Goal: Obtain resource: Download file/media

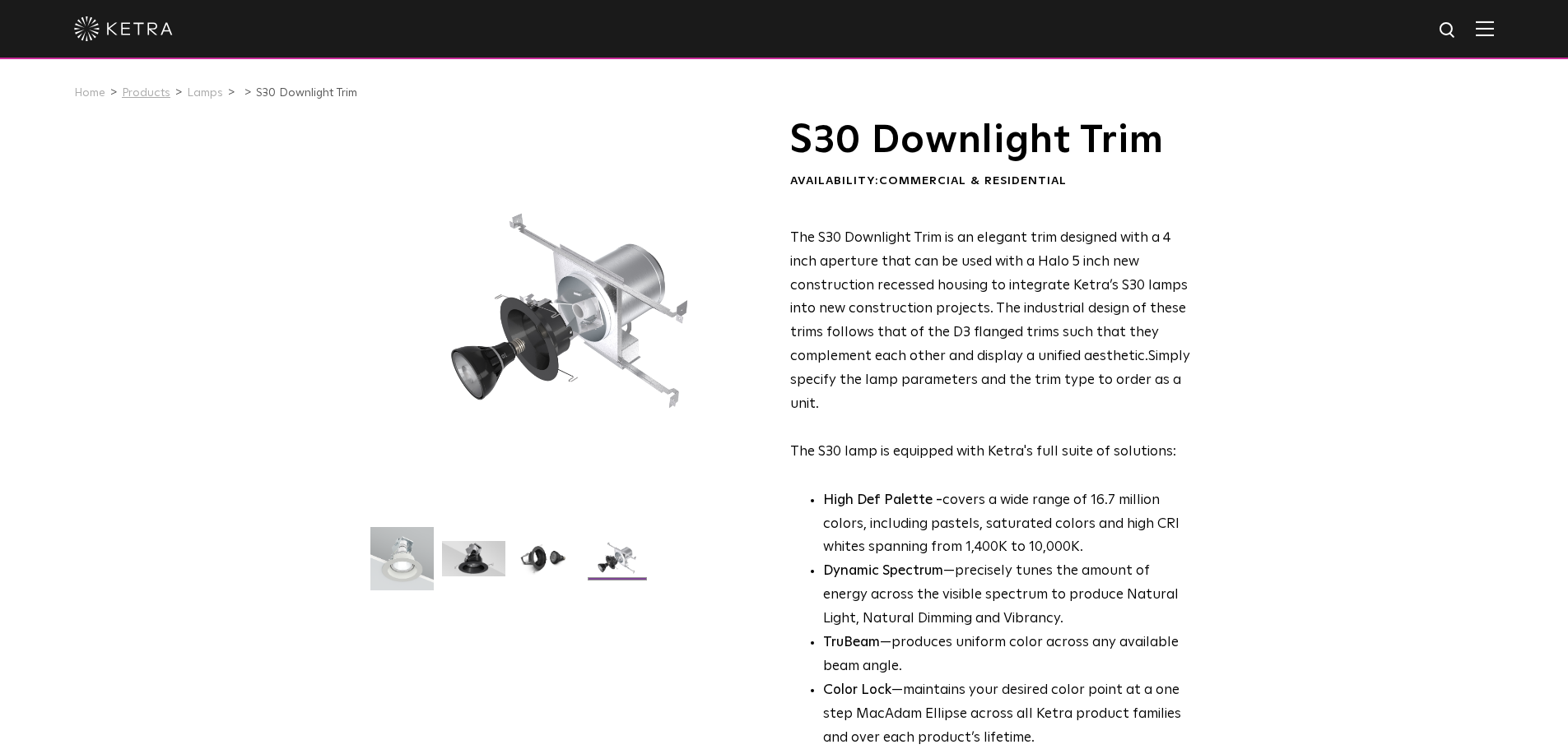
click at [159, 97] on link "Products" at bounding box center [146, 93] width 48 height 12
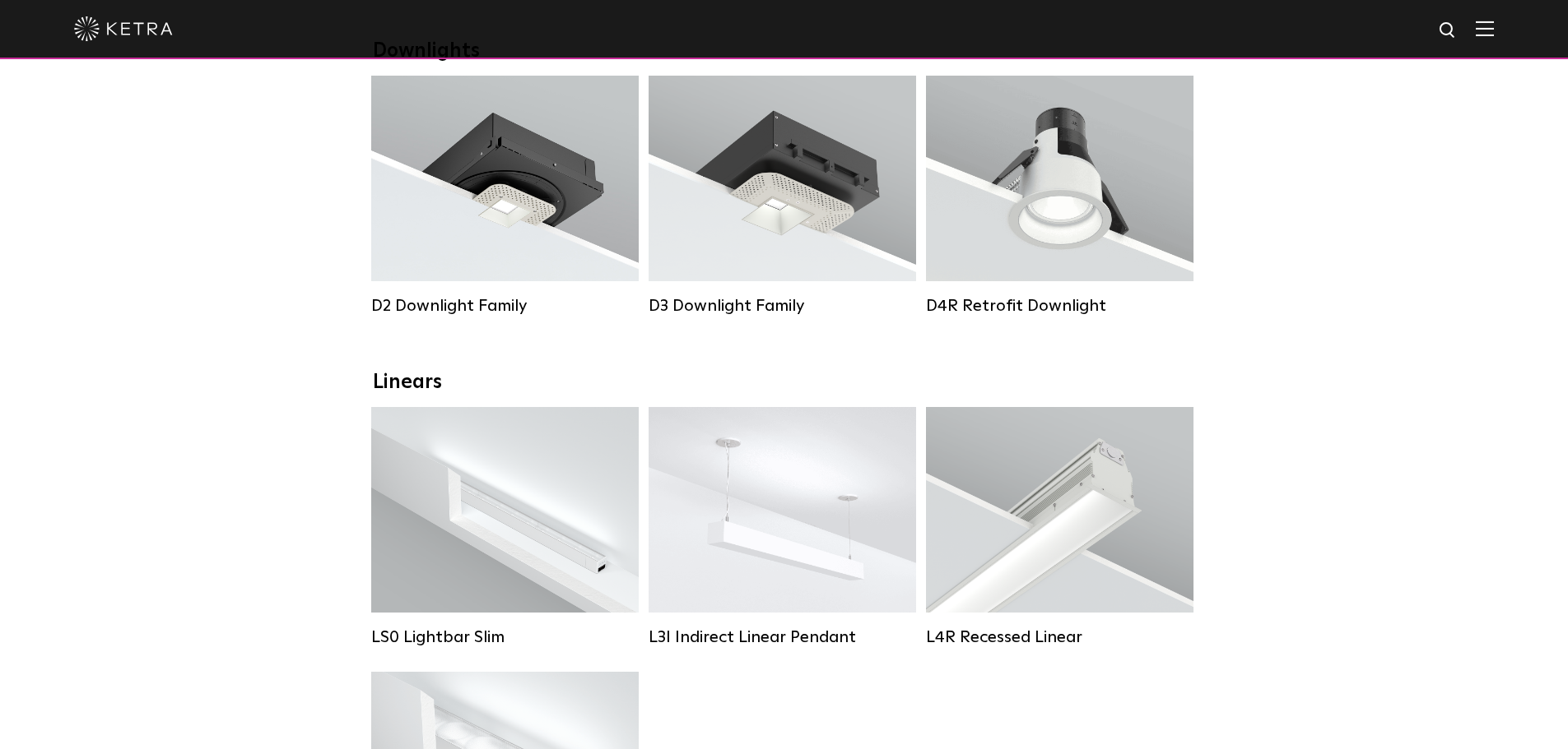
scroll to position [329, 0]
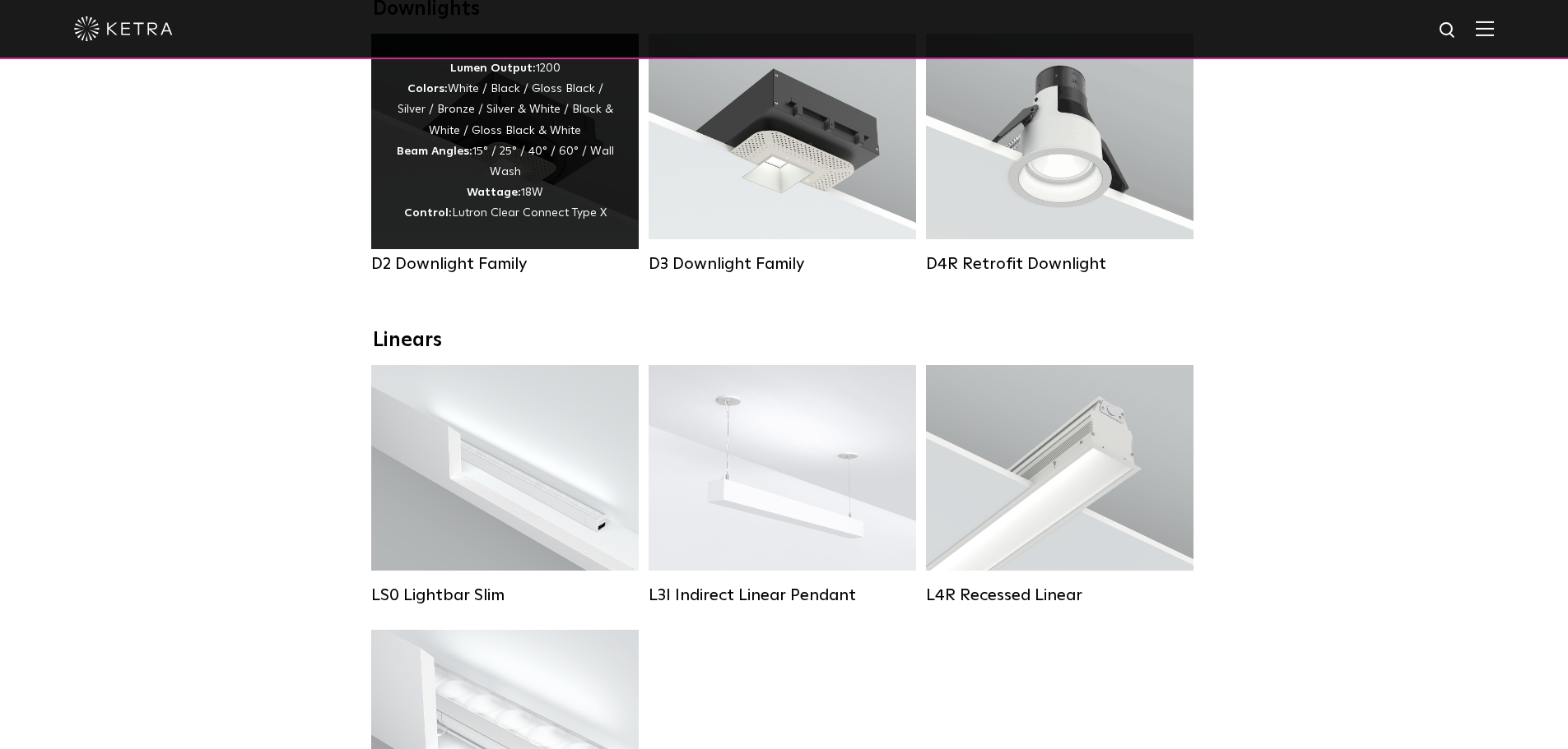
click at [439, 198] on div "Lumen Output: 1200 Colors: White / Black / Gloss Black / Silver / Bronze / Silv…" at bounding box center [504, 141] width 218 height 166
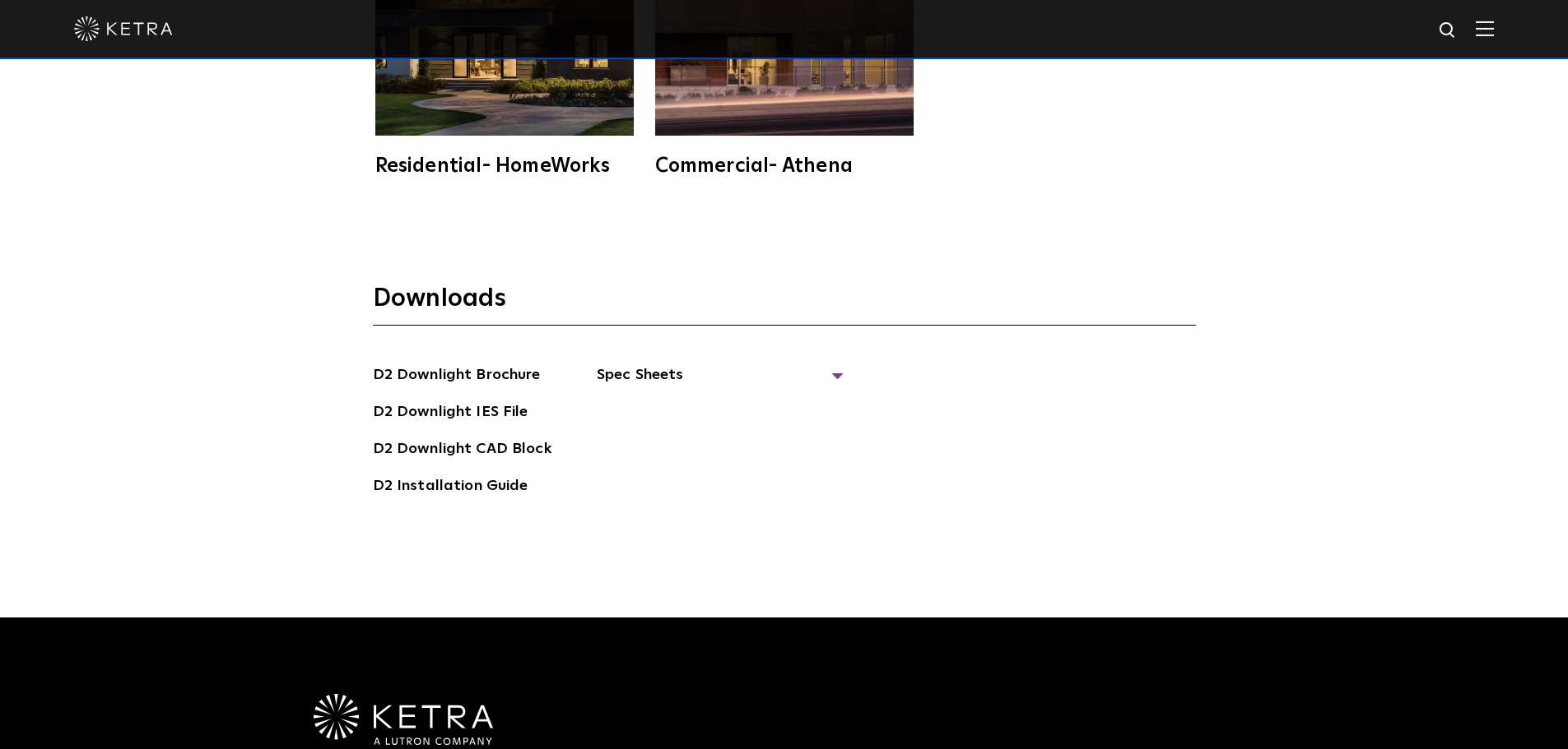
scroll to position [4689, 0]
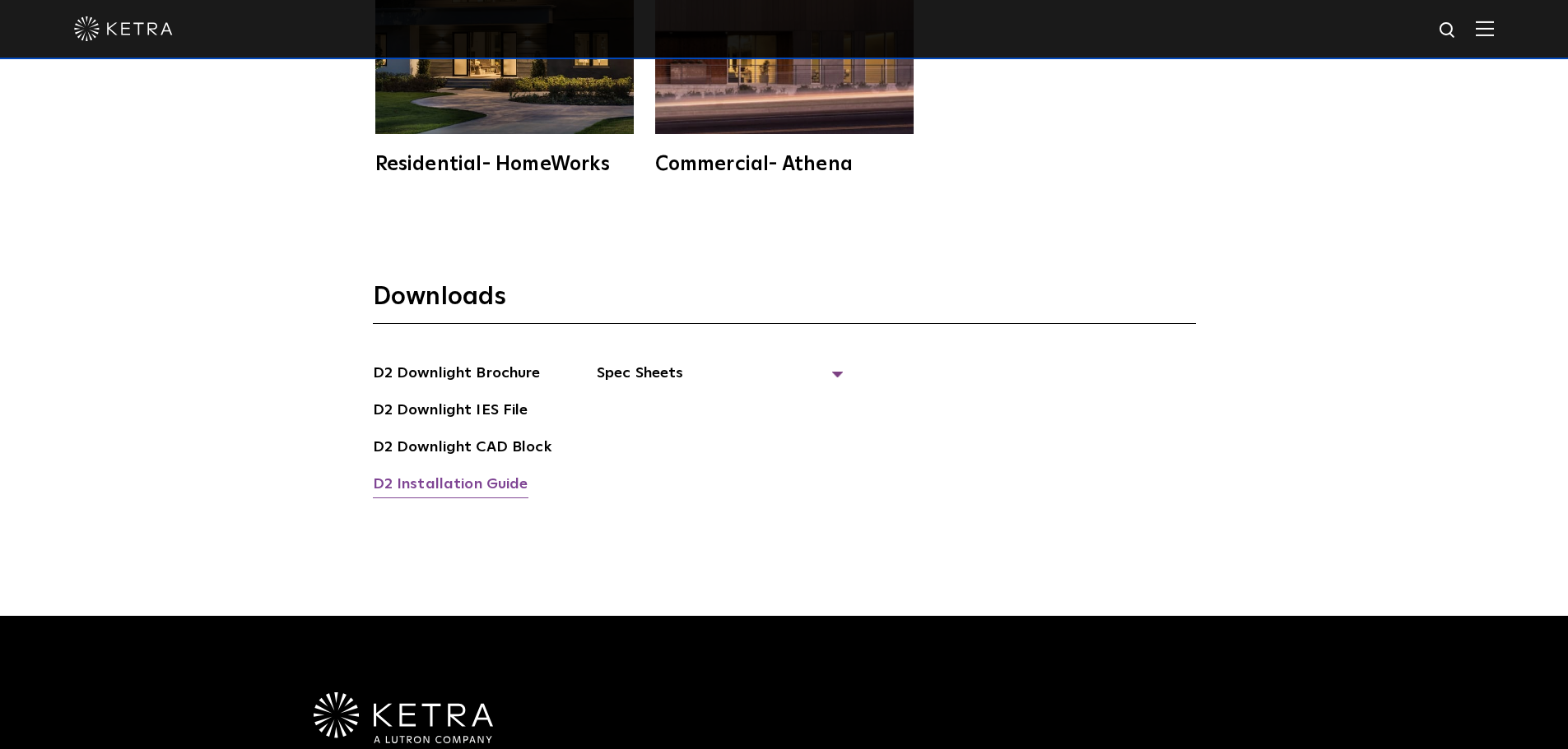
click at [486, 473] on link "D2 Installation Guide" at bounding box center [450, 486] width 156 height 26
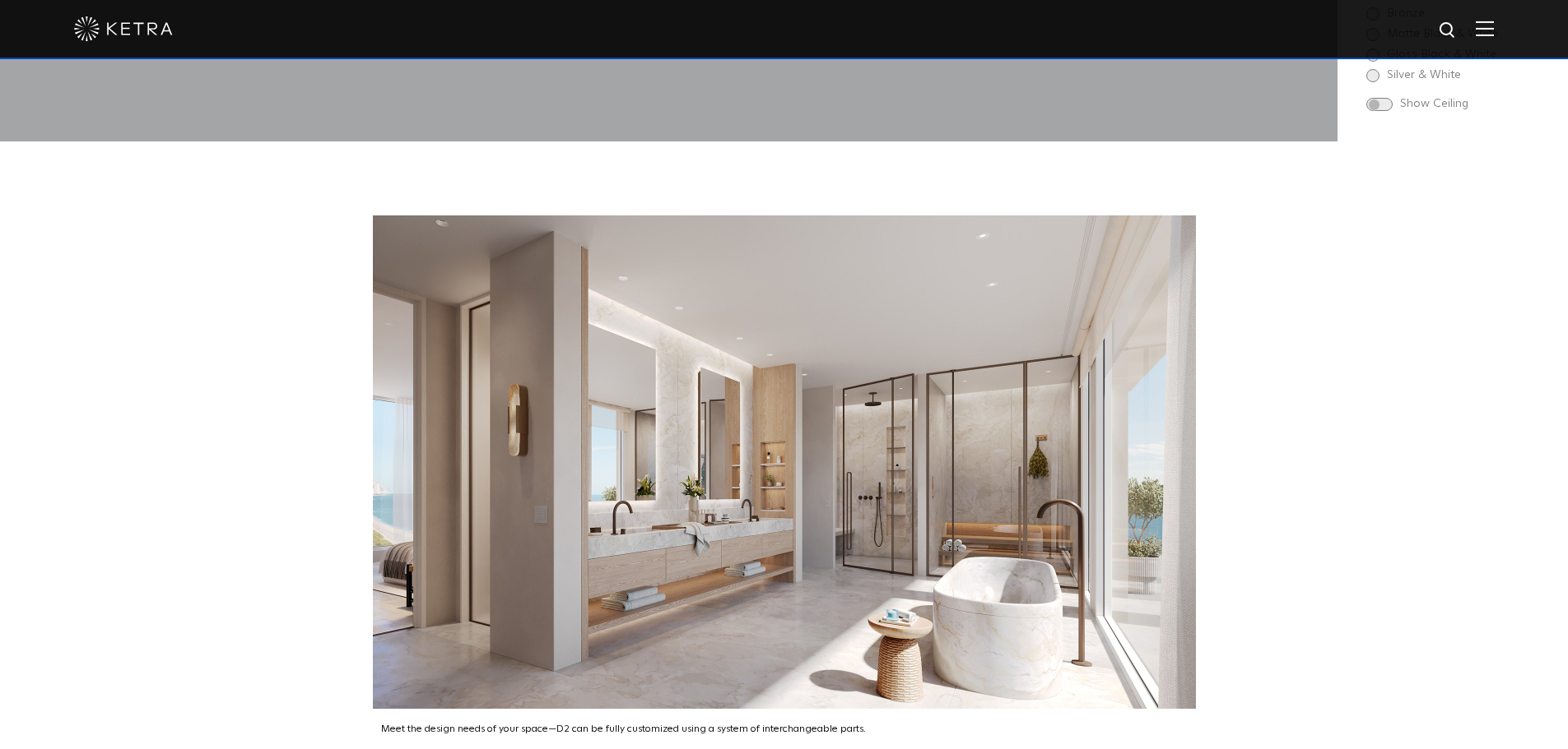
scroll to position [1975, 0]
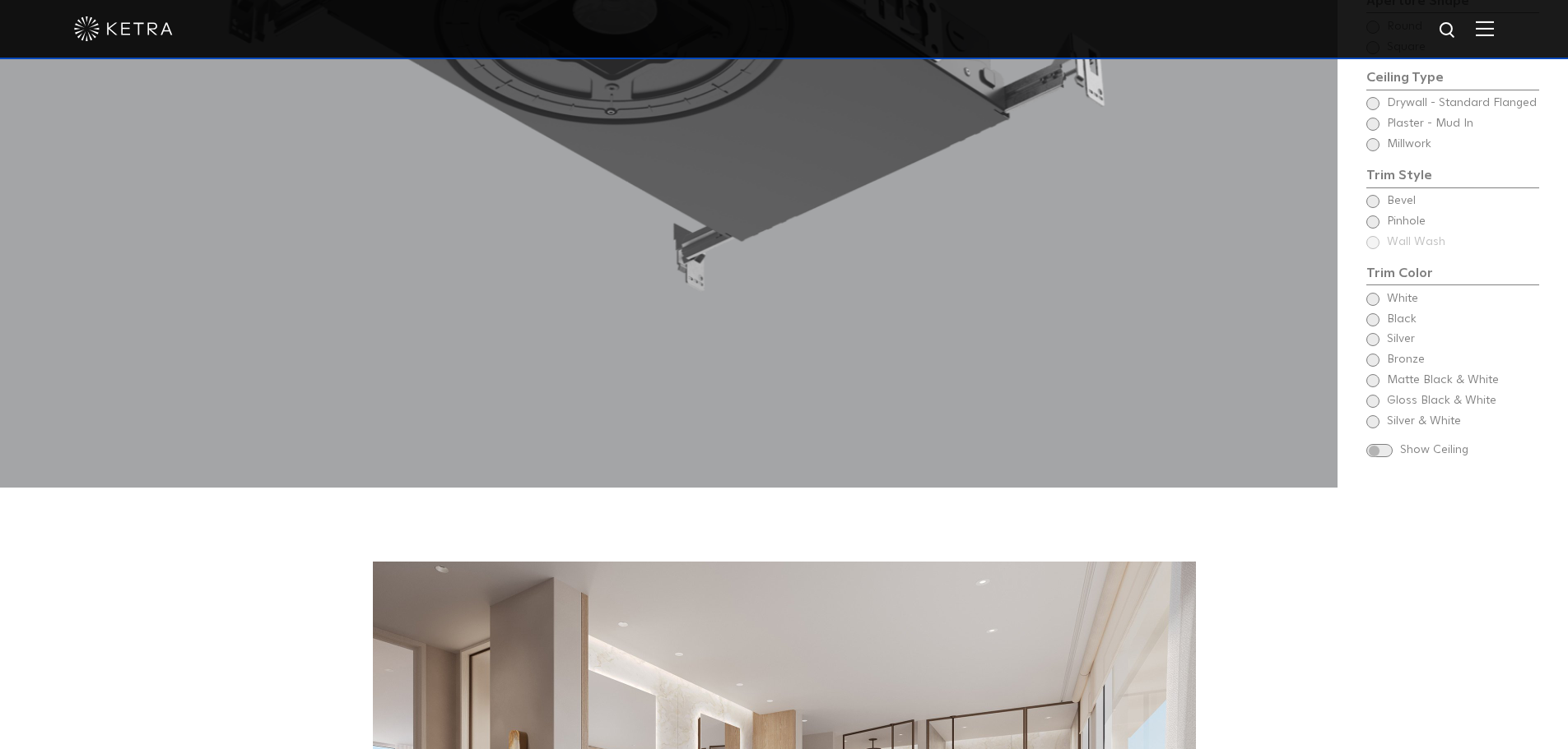
click at [140, 32] on img at bounding box center [123, 28] width 98 height 25
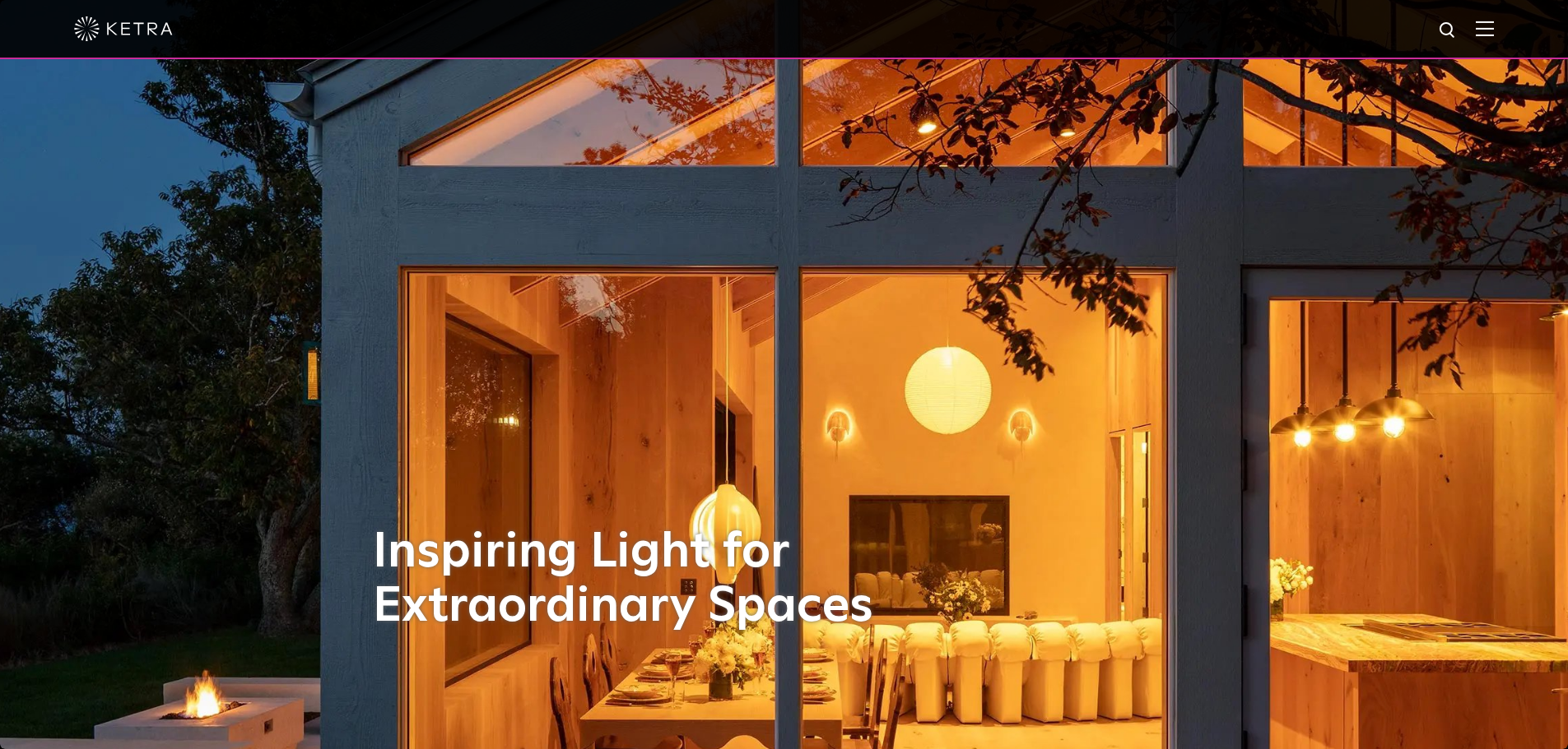
click at [1491, 31] on img at bounding box center [1485, 28] width 18 height 15
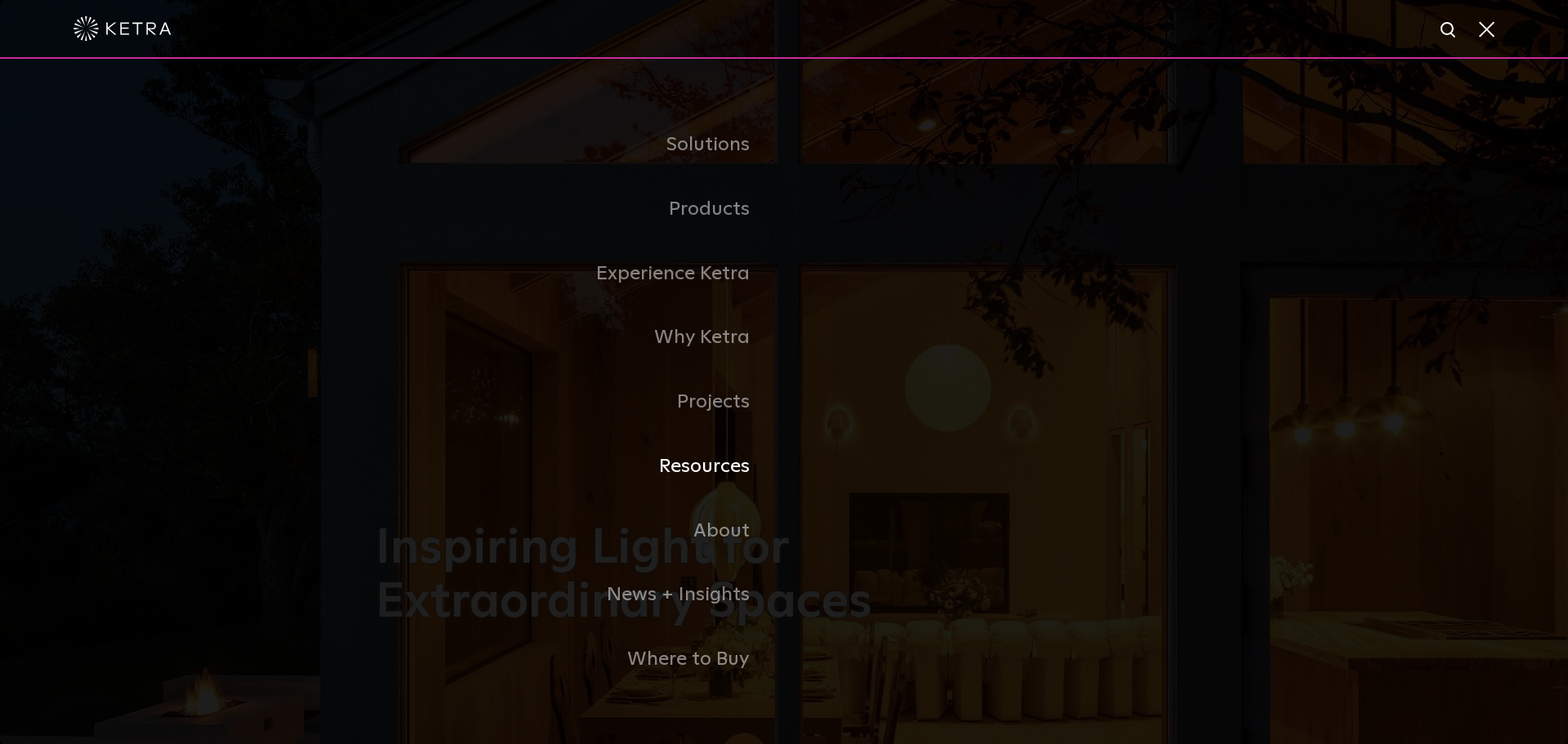
click at [717, 471] on link "Resources" at bounding box center [579, 466] width 408 height 64
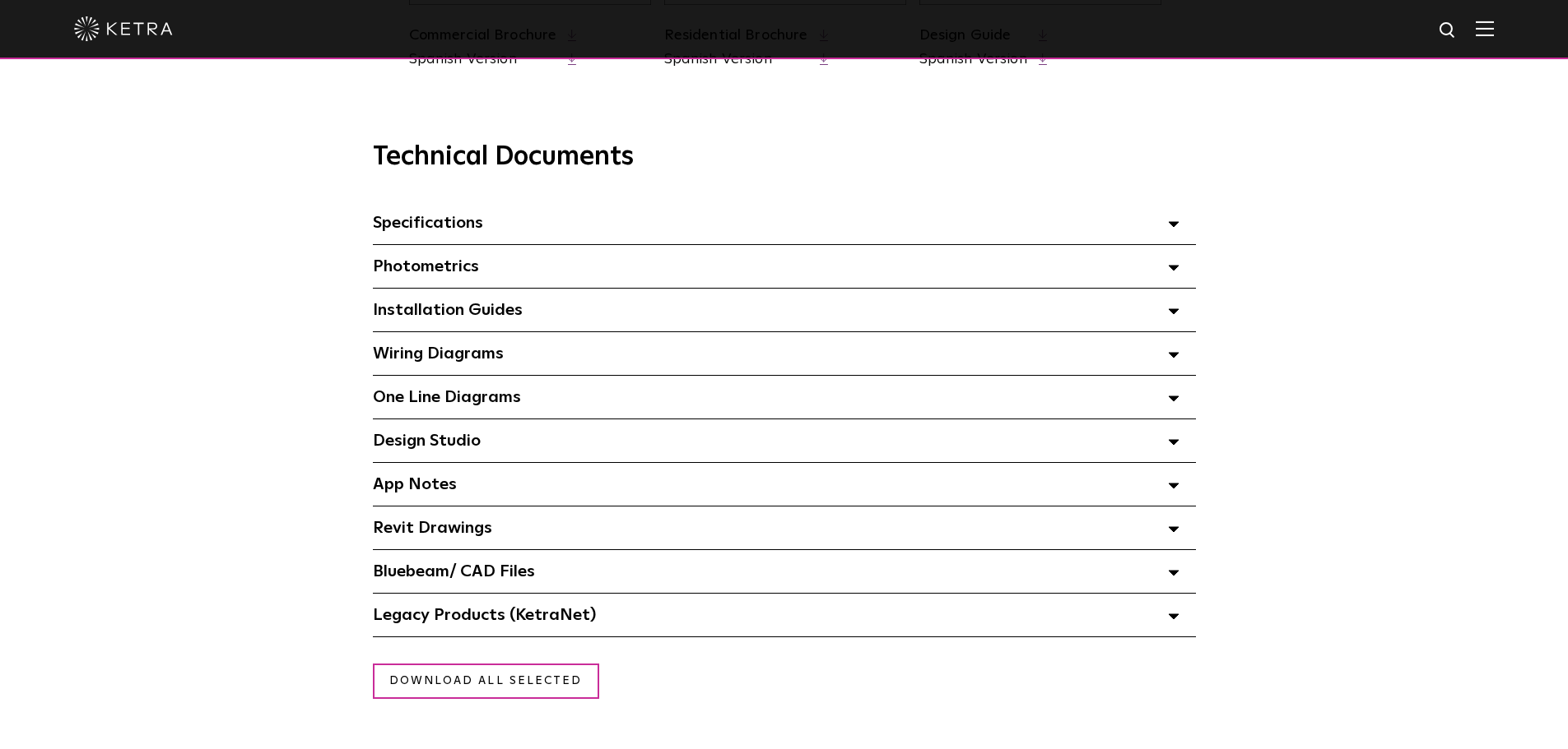
scroll to position [1152, 0]
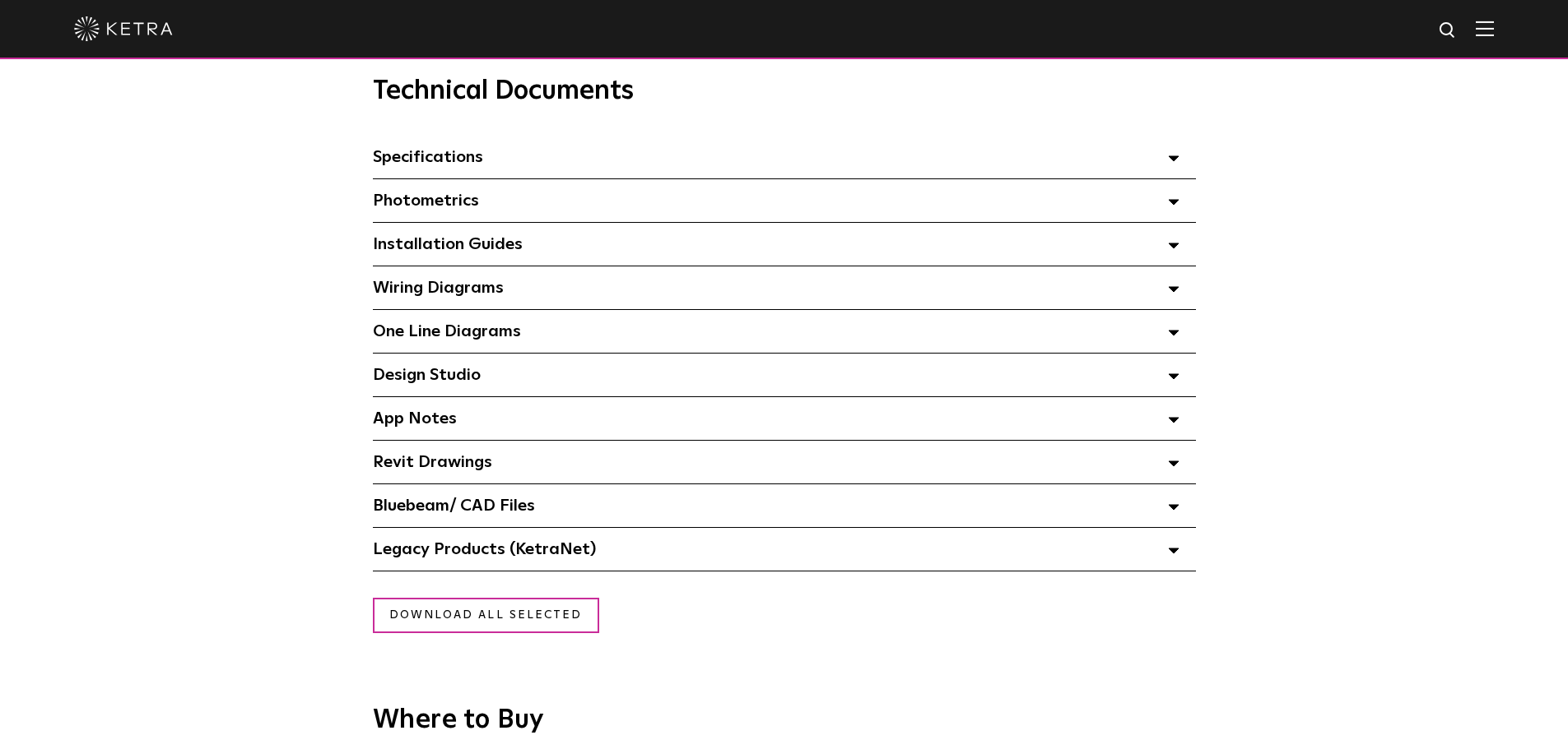
click at [1173, 161] on polygon at bounding box center [1173, 159] width 10 height 5
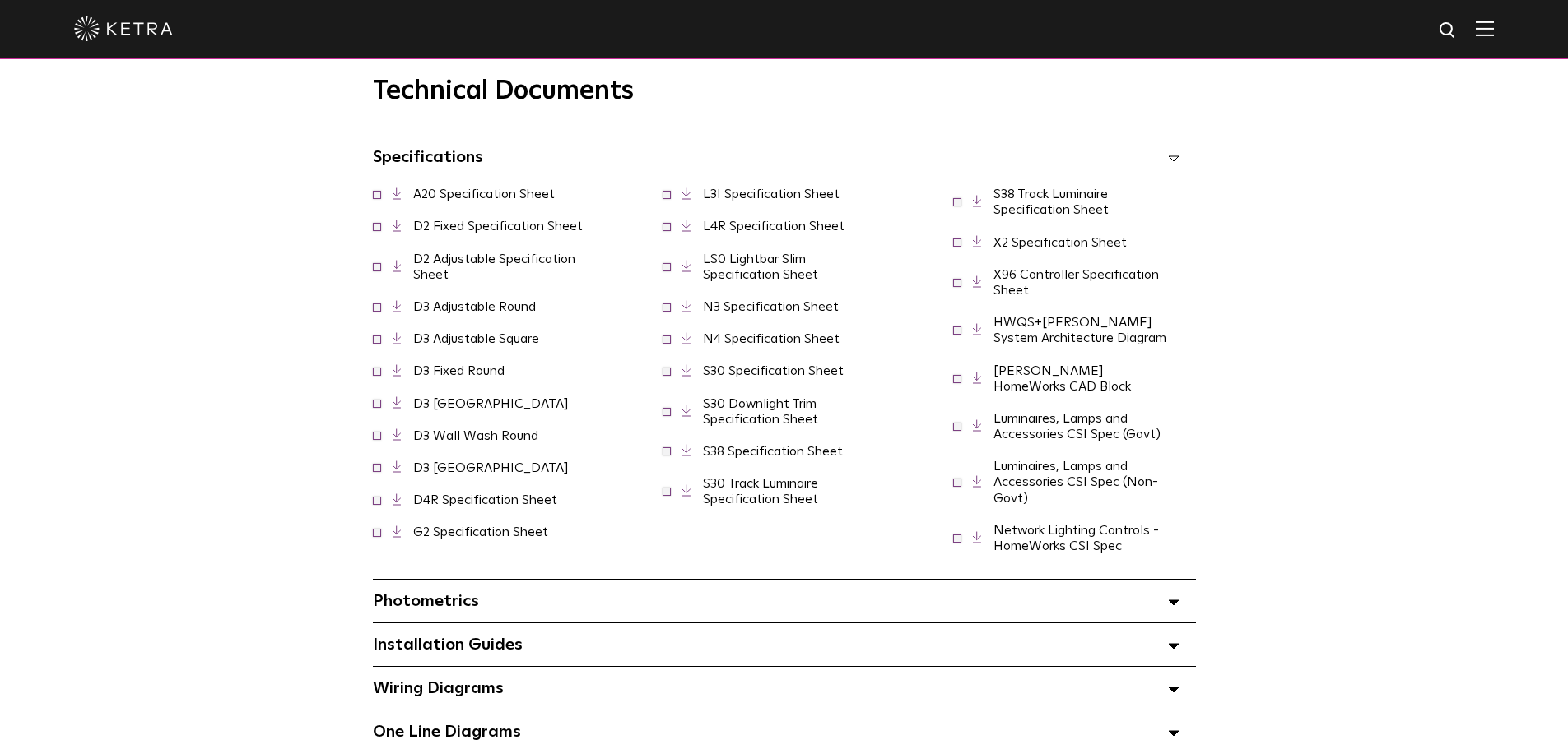
click at [495, 200] on link "A20 Specification Sheet" at bounding box center [483, 194] width 141 height 13
click at [548, 526] on link "G2 Specification Sheet" at bounding box center [480, 532] width 135 height 13
click at [1026, 201] on link "S38 Track Luminaire Specification Sheet" at bounding box center [1051, 202] width 115 height 29
click at [729, 200] on link "L3I Specification Sheet" at bounding box center [771, 194] width 137 height 13
click at [1037, 250] on link "X2 Specification Sheet" at bounding box center [1060, 242] width 133 height 13
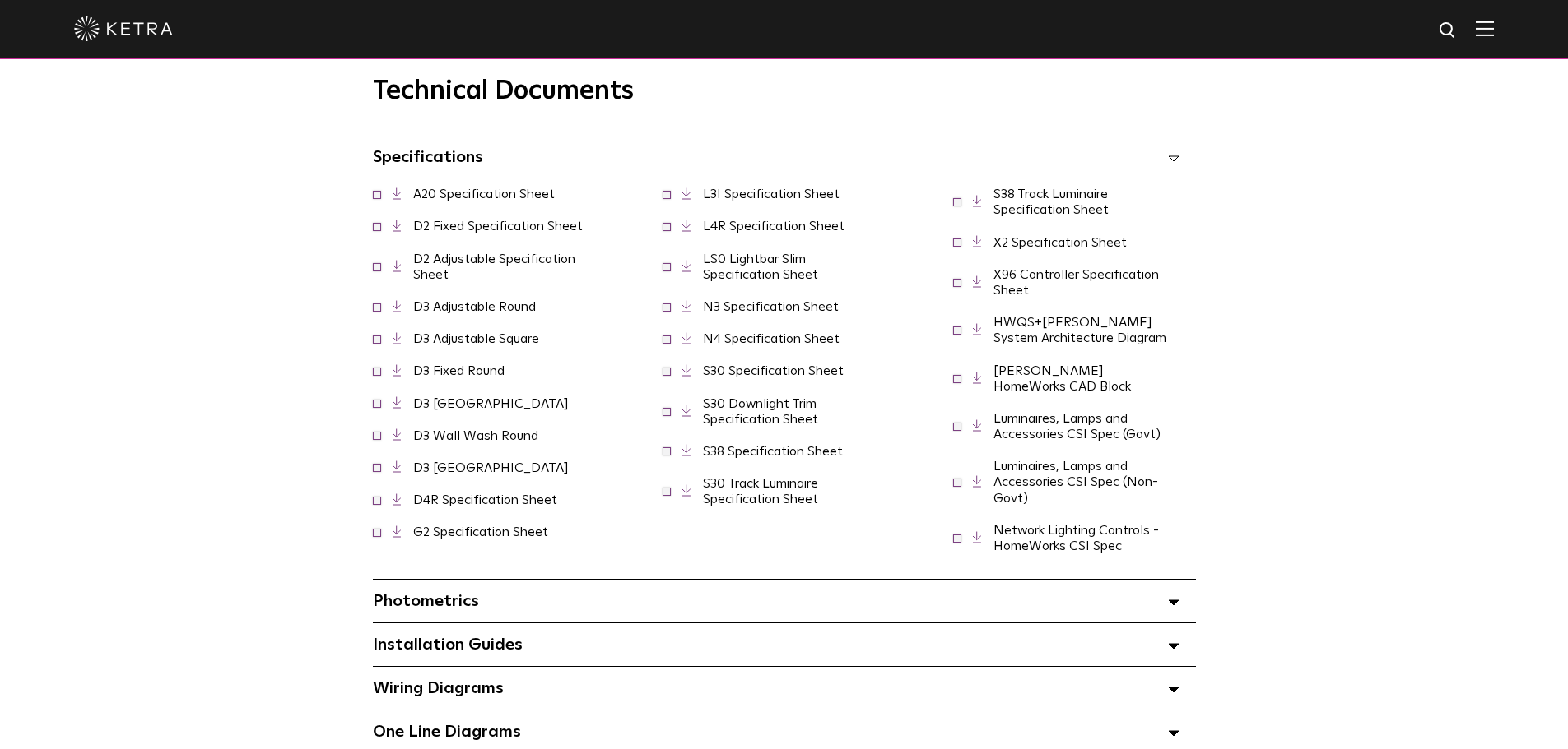
click at [745, 232] on link "L4R Specification Sheet" at bounding box center [773, 226] width 141 height 13
click at [464, 507] on link "D4R Specification Sheet" at bounding box center [485, 500] width 144 height 13
click at [741, 313] on link "N3 Specification Sheet" at bounding box center [770, 307] width 136 height 13
click at [744, 377] on link "S30 Specification Sheet" at bounding box center [773, 371] width 140 height 13
click at [754, 426] on link "S30 Downlight Trim Specification Sheet" at bounding box center [760, 412] width 115 height 29
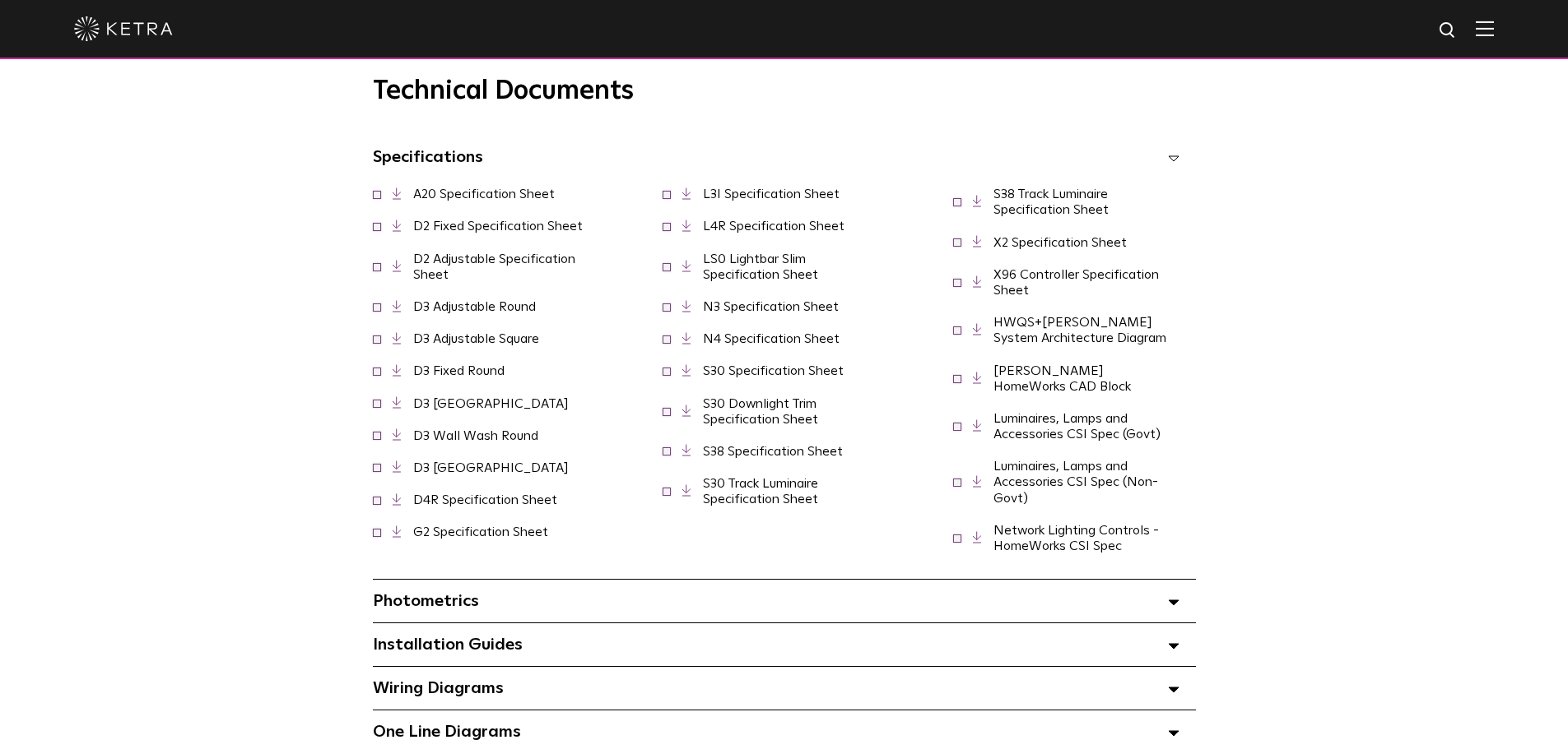
click at [741, 506] on link "S30 Track Luminaire Specification Sheet" at bounding box center [760, 492] width 115 height 29
